Goal: Information Seeking & Learning: Check status

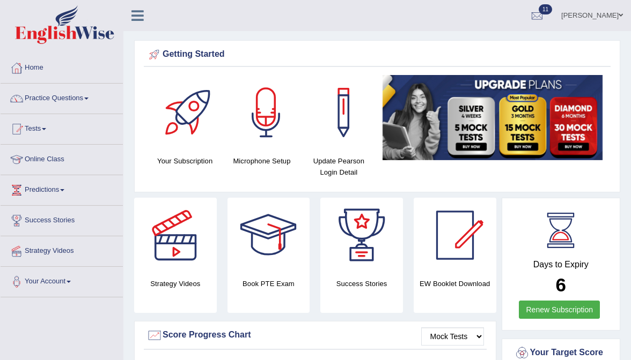
click at [61, 102] on link "Practice Questions" at bounding box center [62, 97] width 122 height 27
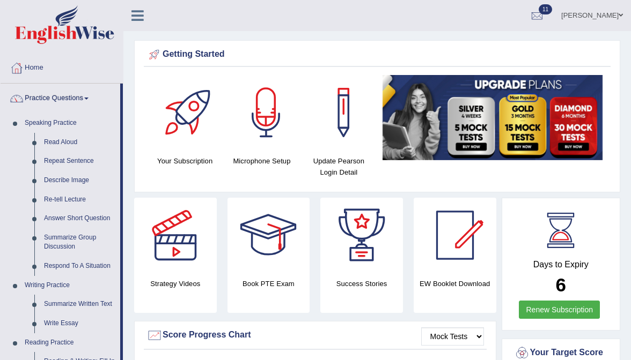
click at [61, 102] on link "Practice Questions" at bounding box center [61, 97] width 120 height 27
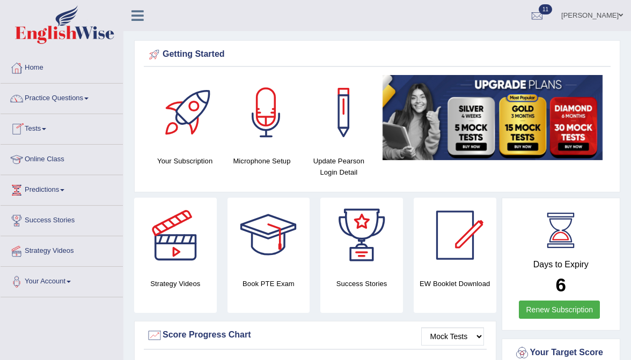
click at [38, 131] on link "Tests" at bounding box center [62, 127] width 122 height 27
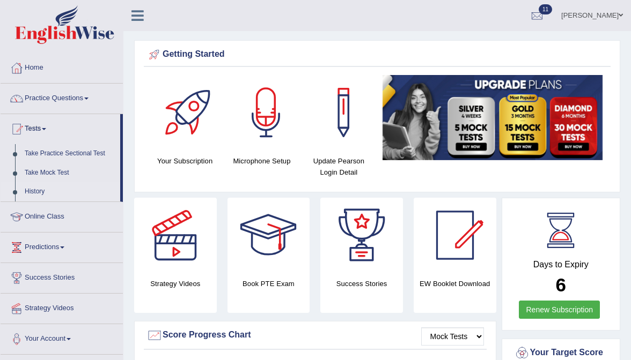
click at [36, 190] on link "History" at bounding box center [70, 191] width 100 height 19
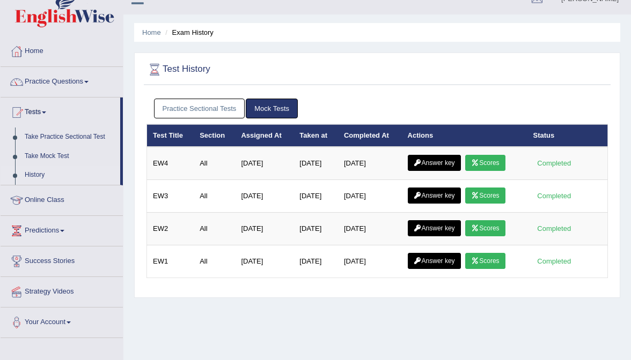
scroll to position [17, 0]
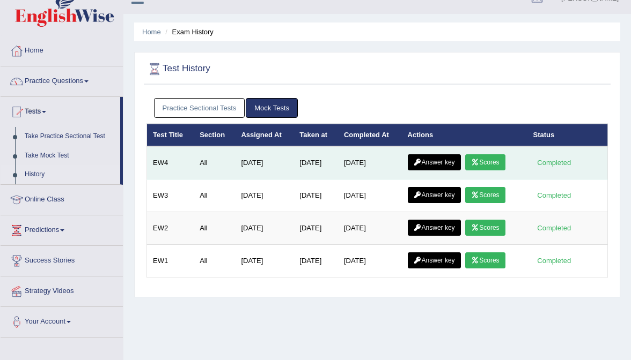
click at [483, 166] on link "Scores" at bounding box center [485, 162] width 40 height 16
click at [433, 167] on link "Answer key" at bounding box center [434, 162] width 53 height 16
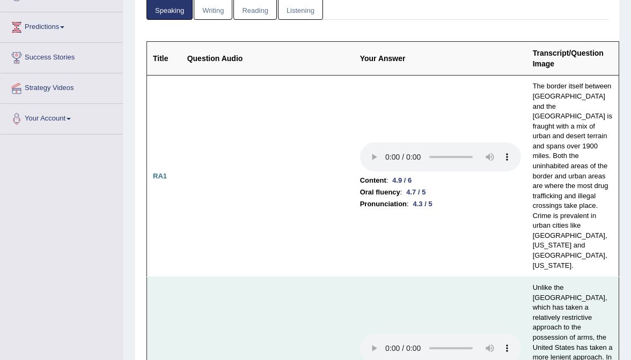
scroll to position [162, 0]
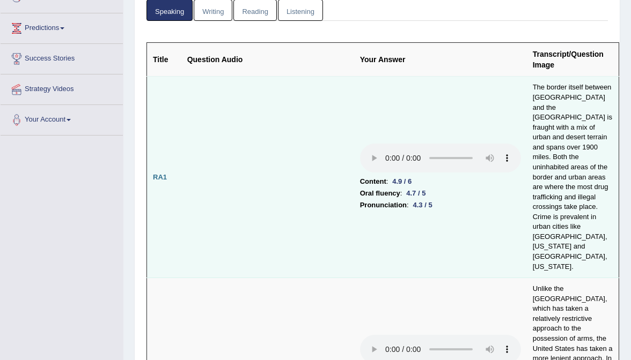
click at [360, 144] on audio at bounding box center [440, 158] width 161 height 29
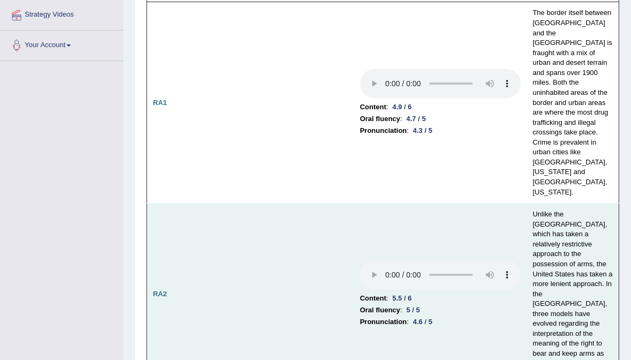
scroll to position [237, 0]
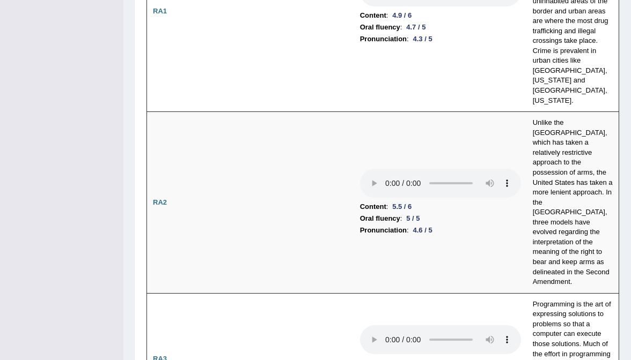
scroll to position [328, 0]
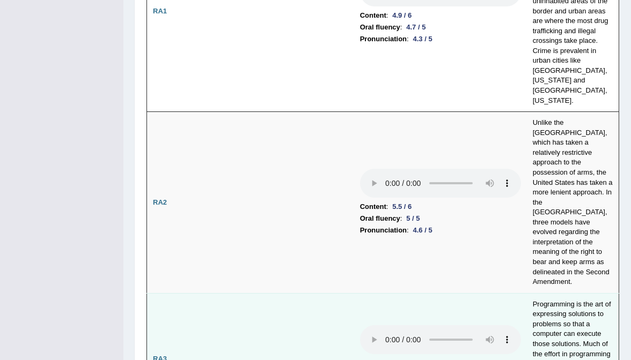
click at [360, 325] on audio at bounding box center [440, 339] width 161 height 29
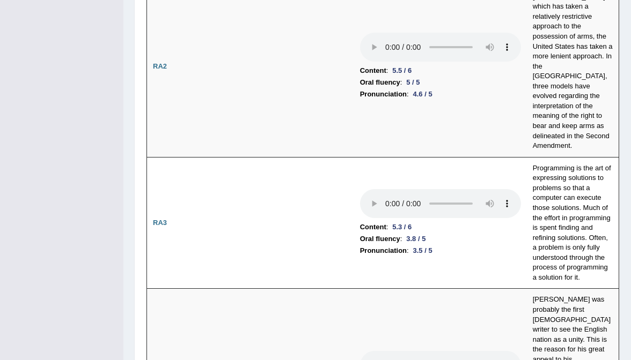
scroll to position [468, 0]
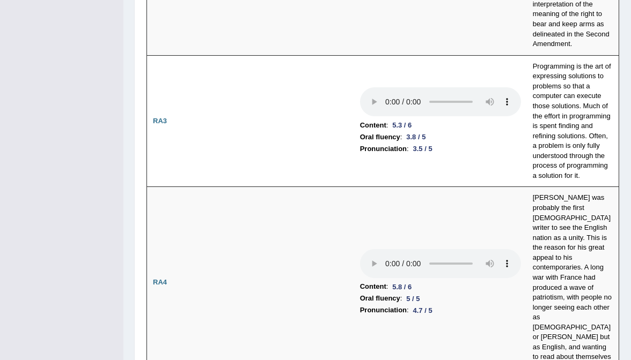
scroll to position [567, 0]
drag, startPoint x: 575, startPoint y: 102, endPoint x: 567, endPoint y: 101, distance: 8.1
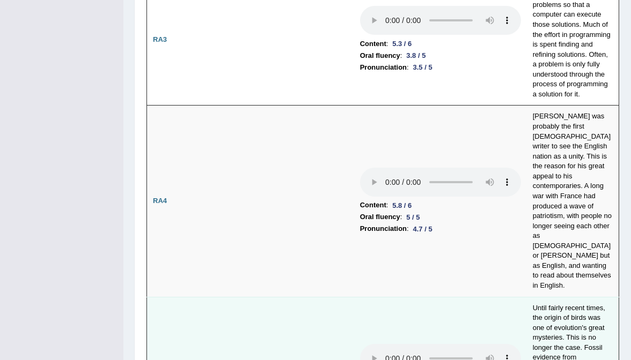
scroll to position [653, 0]
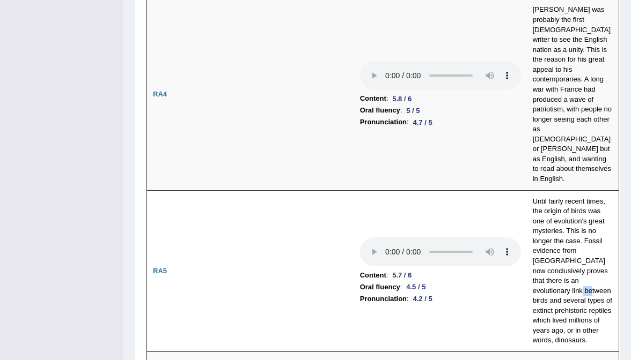
scroll to position [753, 0]
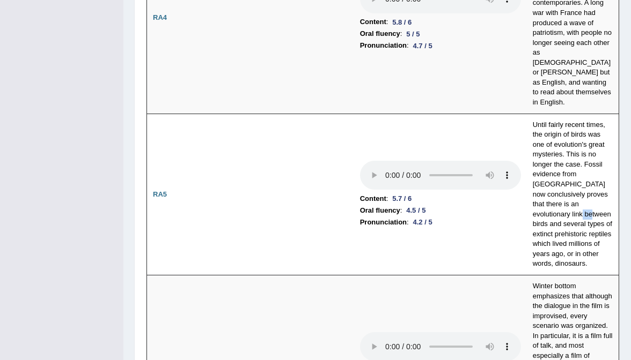
scroll to position [832, 0]
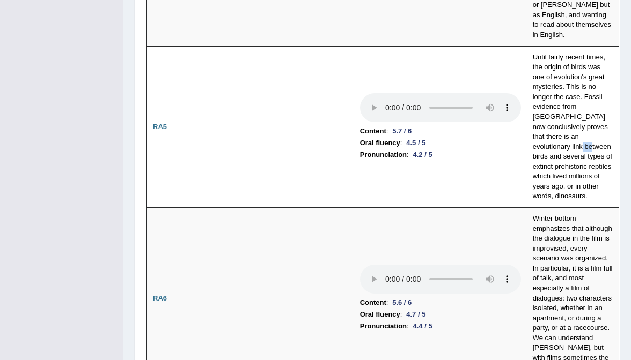
scroll to position [897, 0]
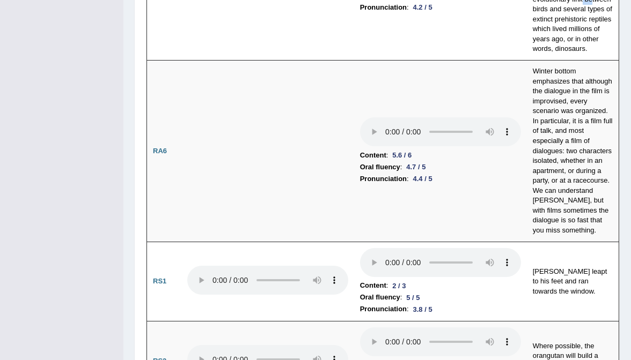
scroll to position [1047, 0]
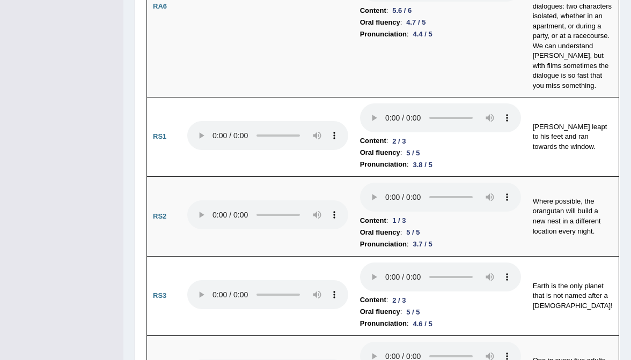
scroll to position [1210, 0]
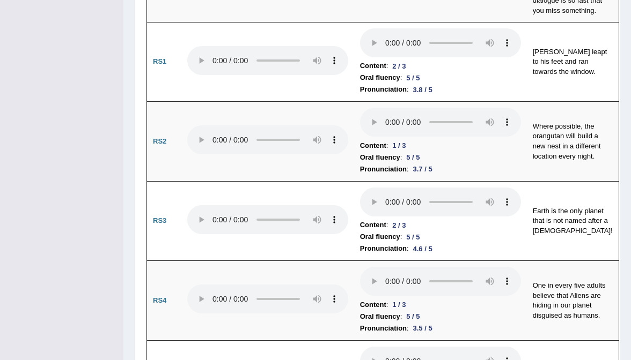
scroll to position [1280, 0]
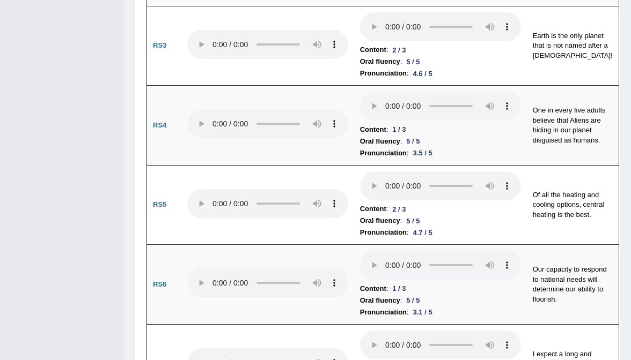
scroll to position [1441, 0]
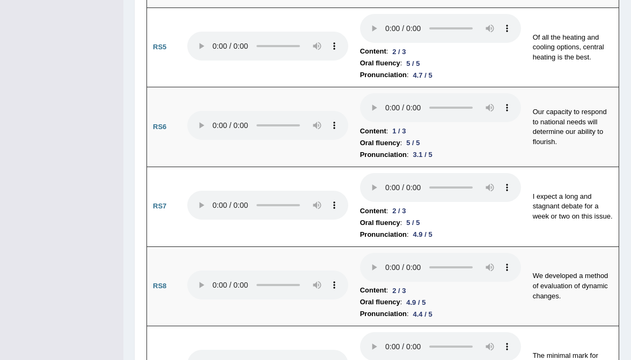
scroll to position [1598, 0]
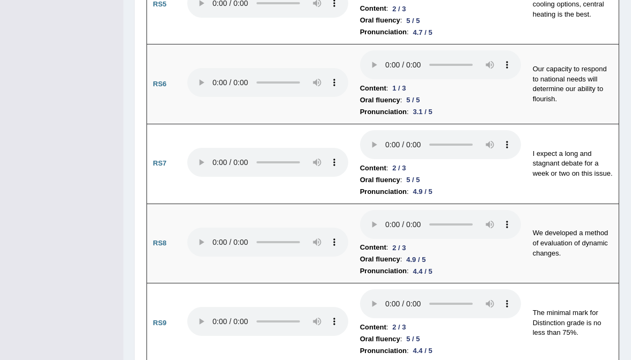
scroll to position [1671, 0]
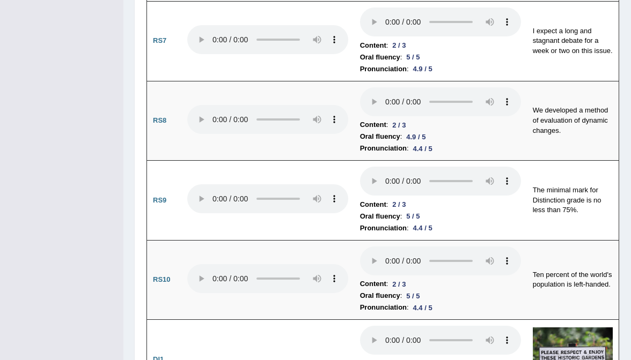
scroll to position [1764, 0]
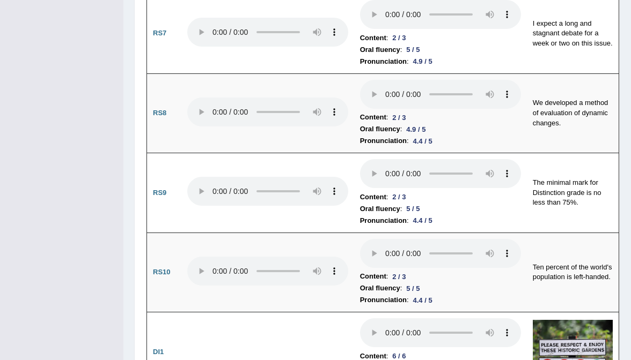
scroll to position [1787, 0]
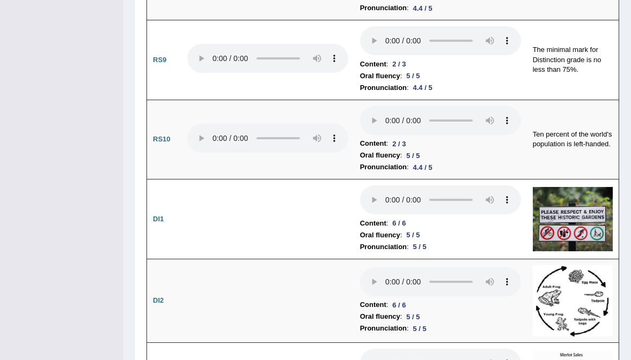
scroll to position [1948, 0]
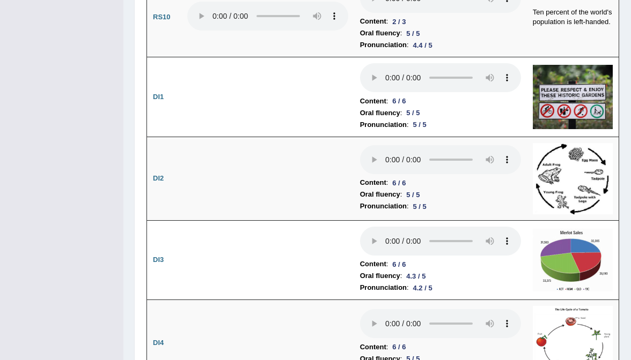
scroll to position [2026, 0]
